Goal: Information Seeking & Learning: Learn about a topic

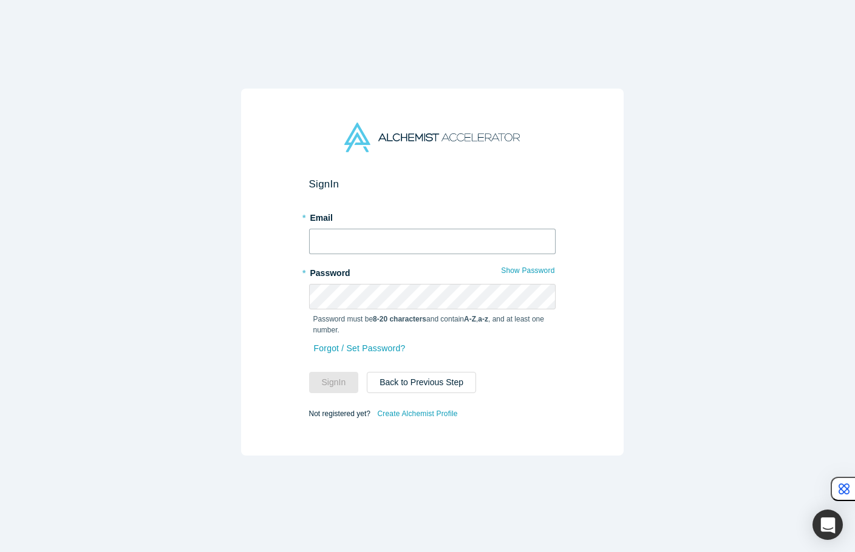
click at [415, 240] on input "text" at bounding box center [432, 241] width 246 height 25
type input "[PERSON_NAME][EMAIL_ADDRESS][DOMAIN_NAME]"
click at [330, 372] on button "Sign In" at bounding box center [334, 382] width 50 height 21
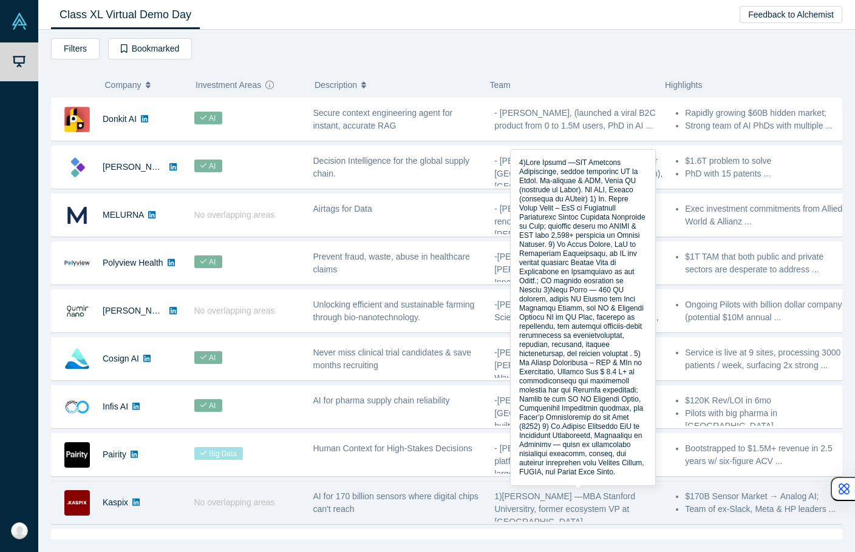
click at [591, 504] on span "1)[PERSON_NAME] —MBA Stanford Universitry, former ecosystem VP at [GEOGRAPHIC_D…" at bounding box center [564, 509] width 141 height 35
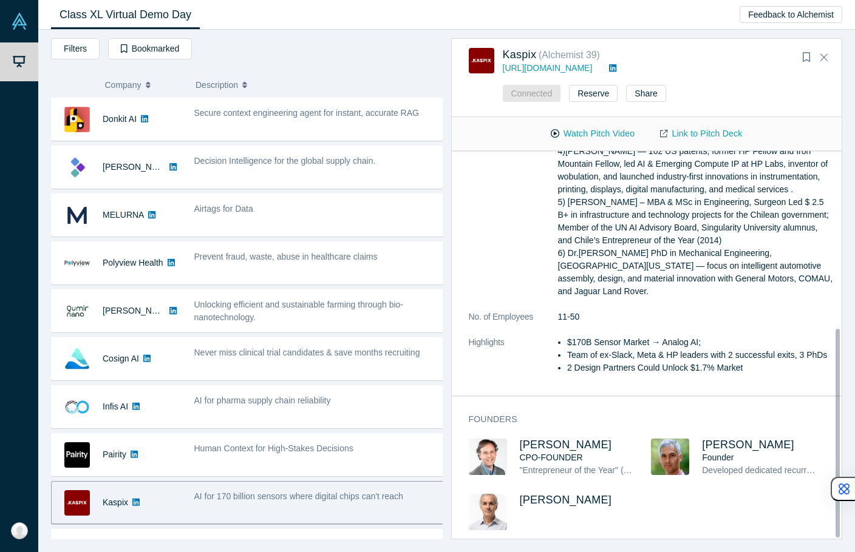
scroll to position [330, 0]
click at [692, 138] on link "Link to Pitch Deck" at bounding box center [700, 133] width 107 height 21
